Goal: Navigation & Orientation: Find specific page/section

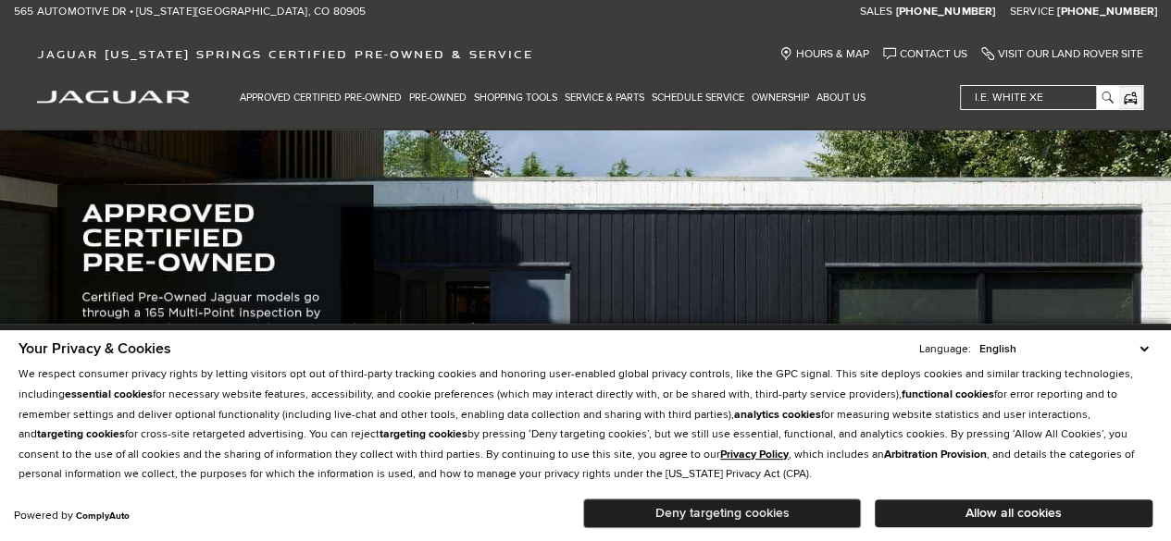
click at [734, 509] on button "Deny targeting cookies" at bounding box center [722, 514] width 278 height 30
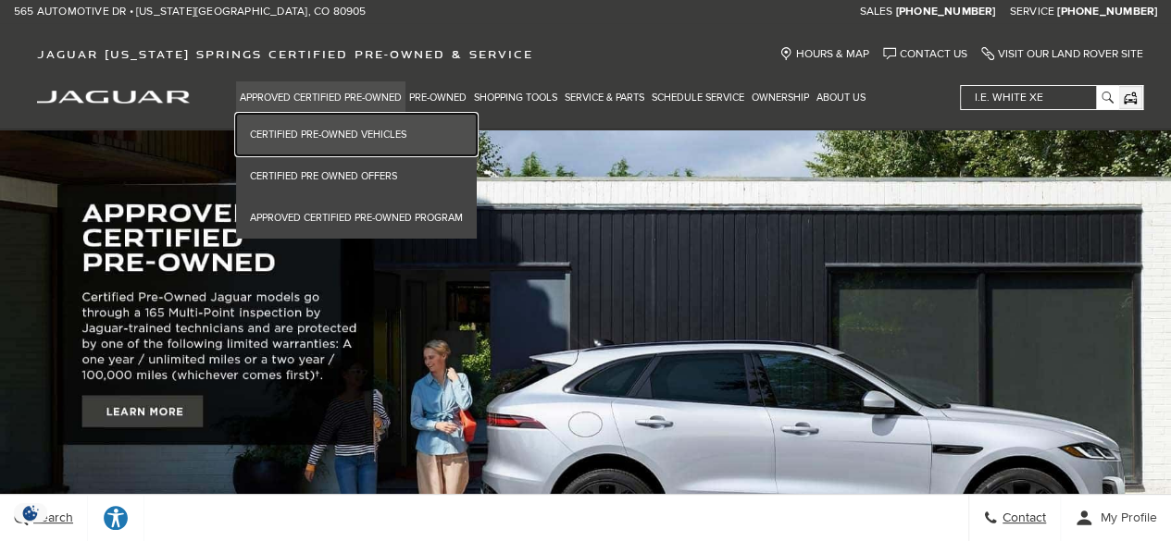
click at [335, 132] on link "Certified Pre-Owned Vehicles" at bounding box center [356, 135] width 241 height 42
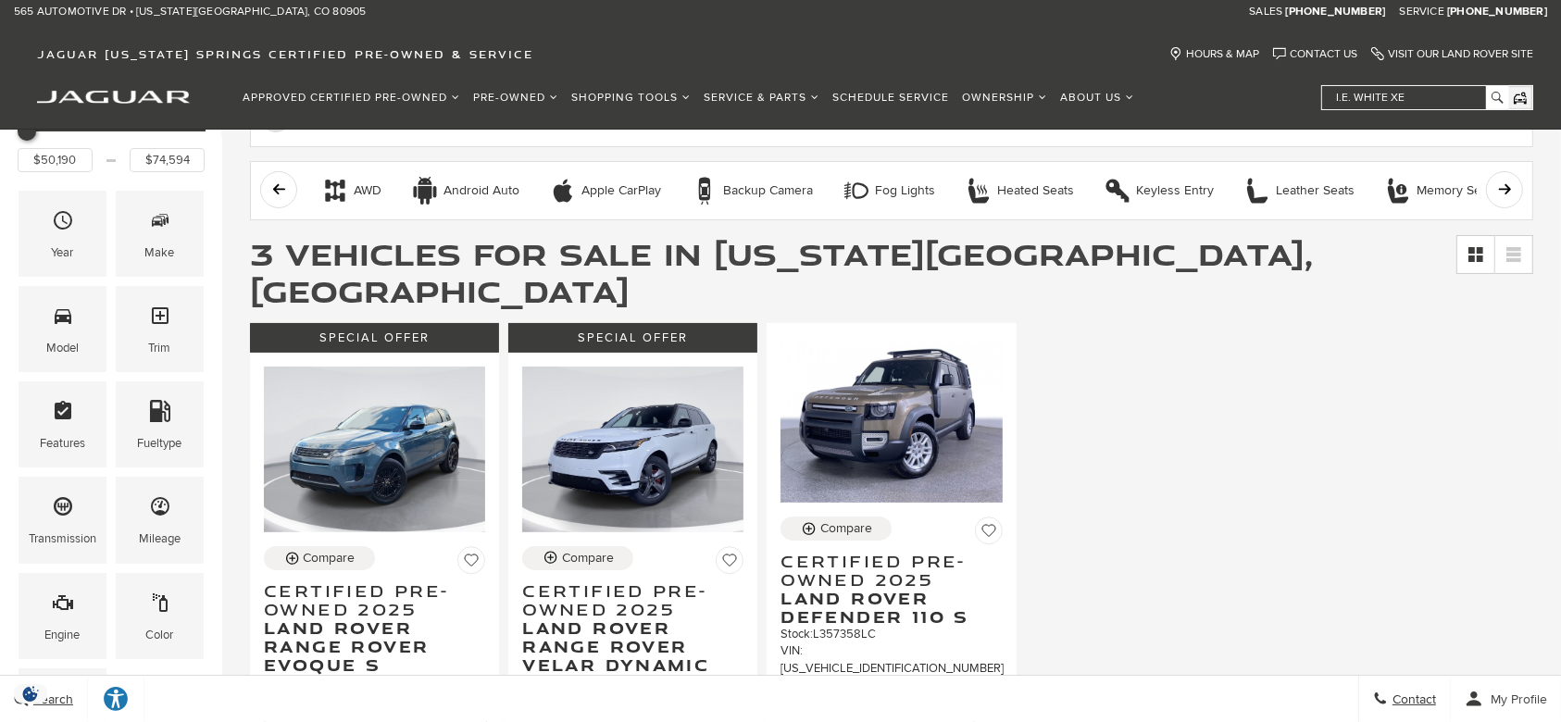
scroll to position [249, 0]
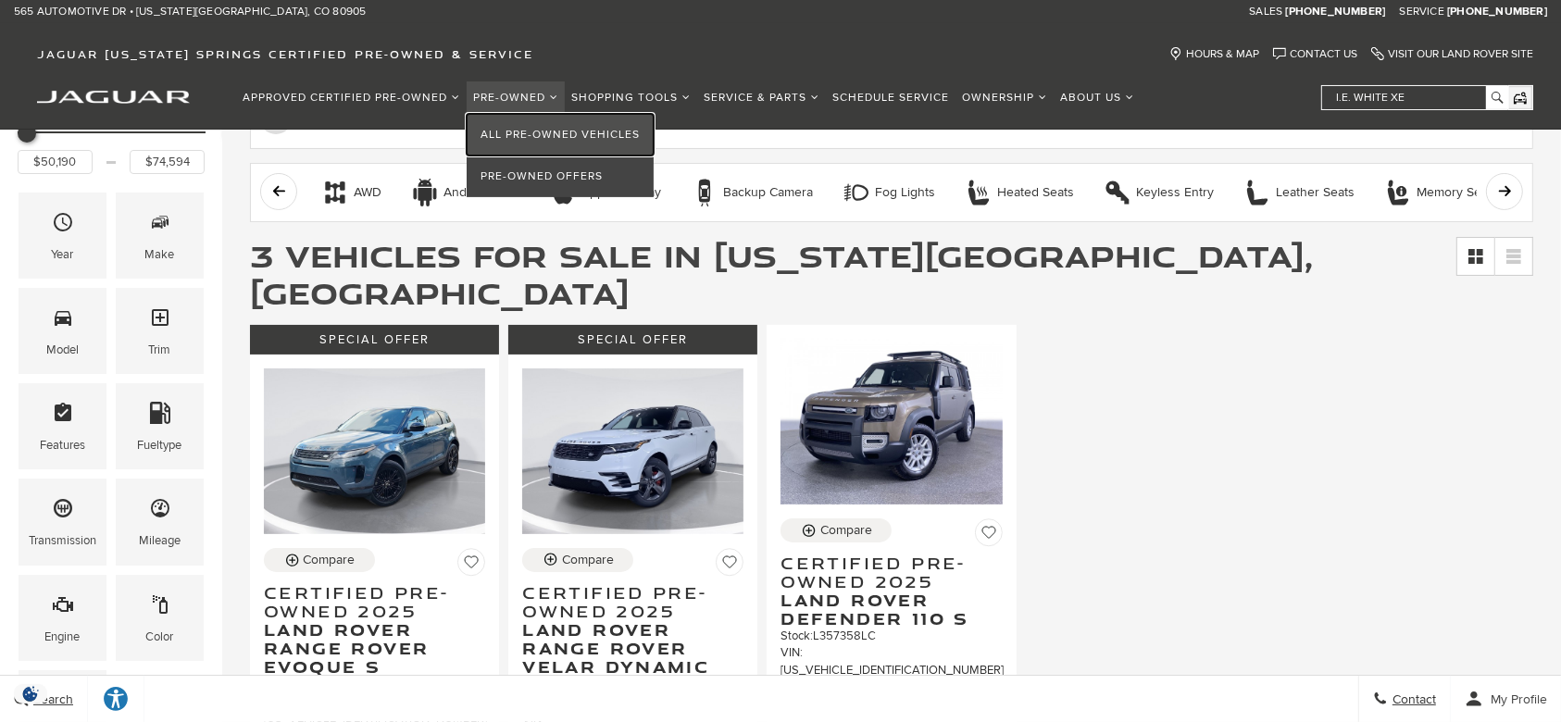
click at [529, 132] on link "All Pre-Owned Vehicles" at bounding box center [560, 135] width 187 height 42
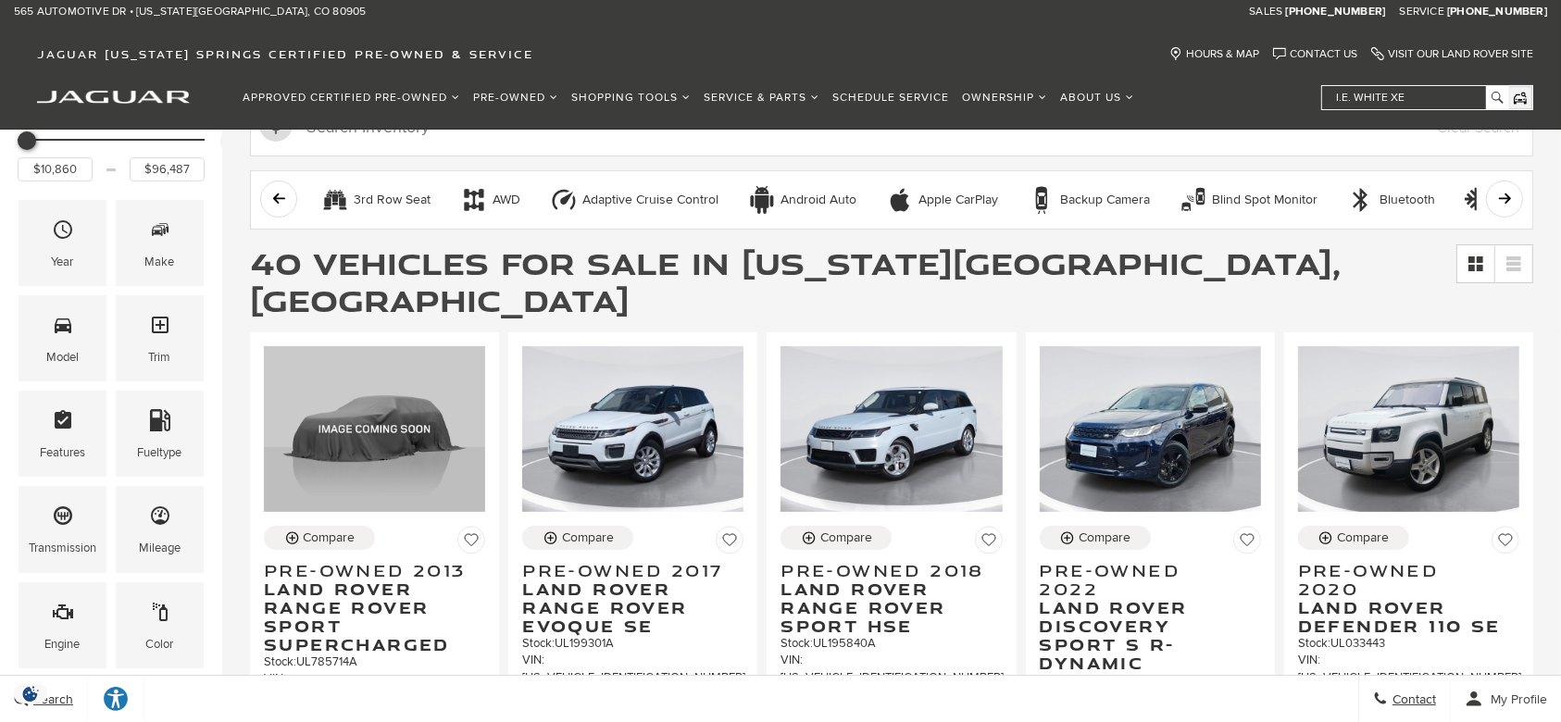
scroll to position [246, 0]
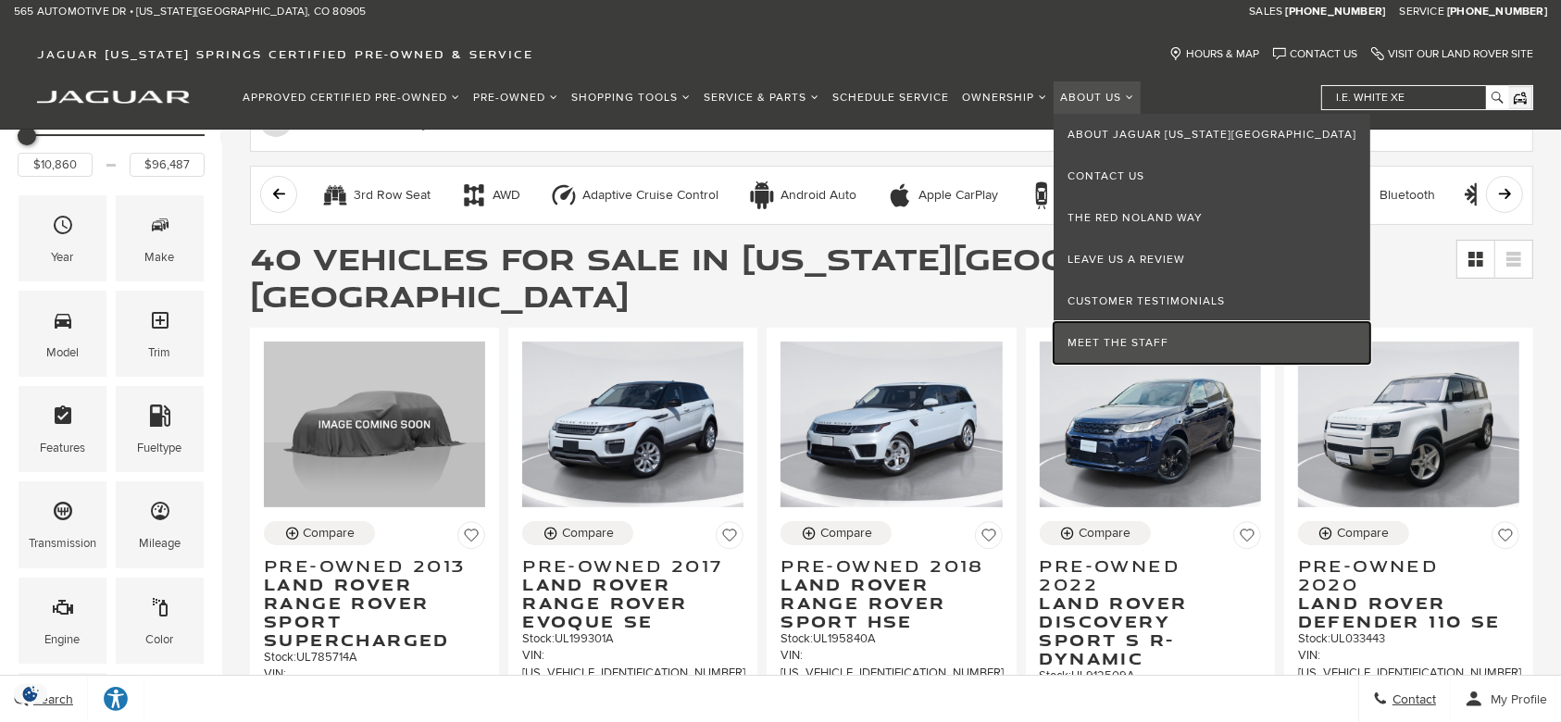
click at [1067, 340] on link "Meet the Staff" at bounding box center [1211, 343] width 317 height 42
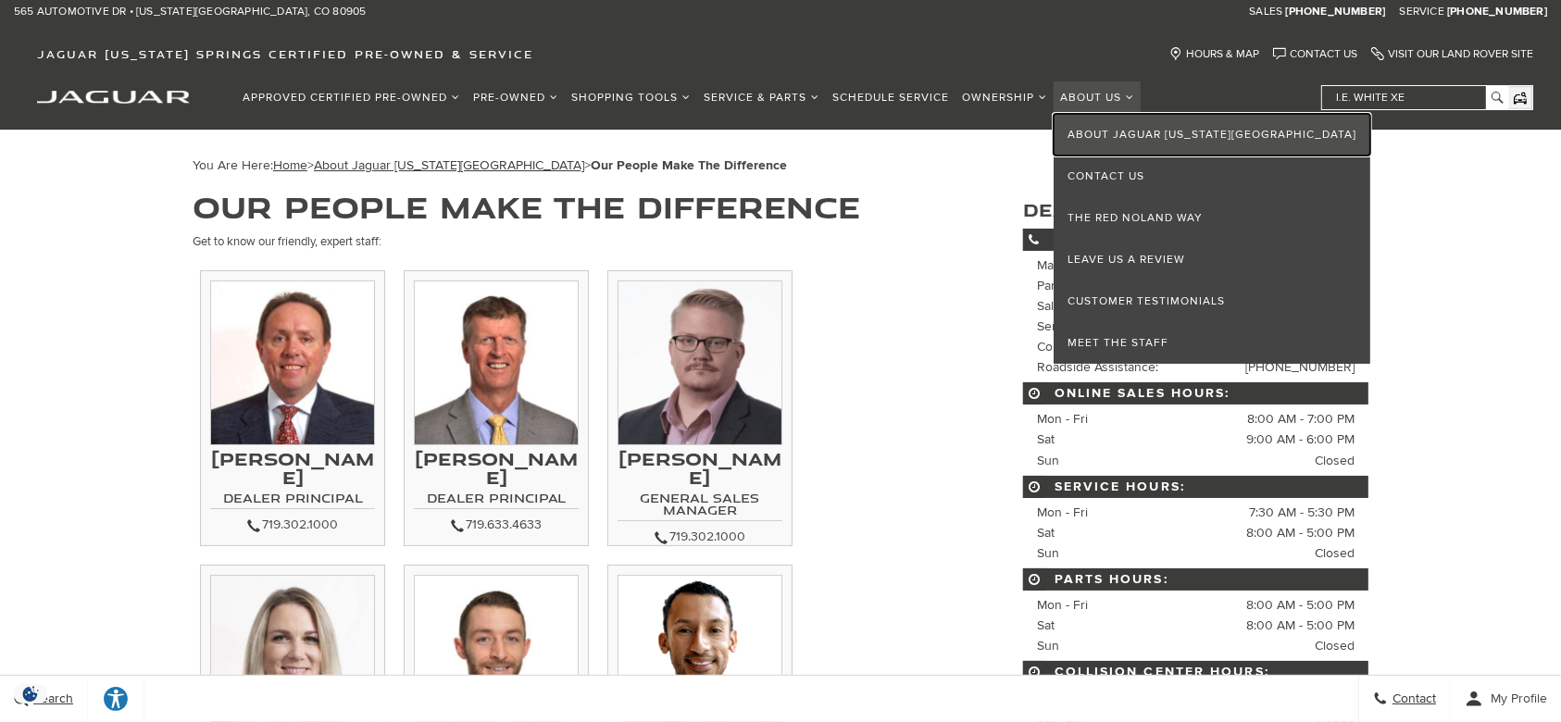
click at [1103, 134] on link "About Jaguar [US_STATE][GEOGRAPHIC_DATA]" at bounding box center [1211, 135] width 317 height 42
